Goal: Find specific page/section: Find specific page/section

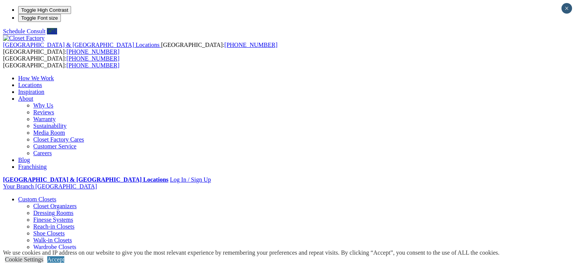
click at [41, 202] on link "Closet Organizers" at bounding box center [54, 205] width 43 height 6
